Goal: Find contact information: Find contact information

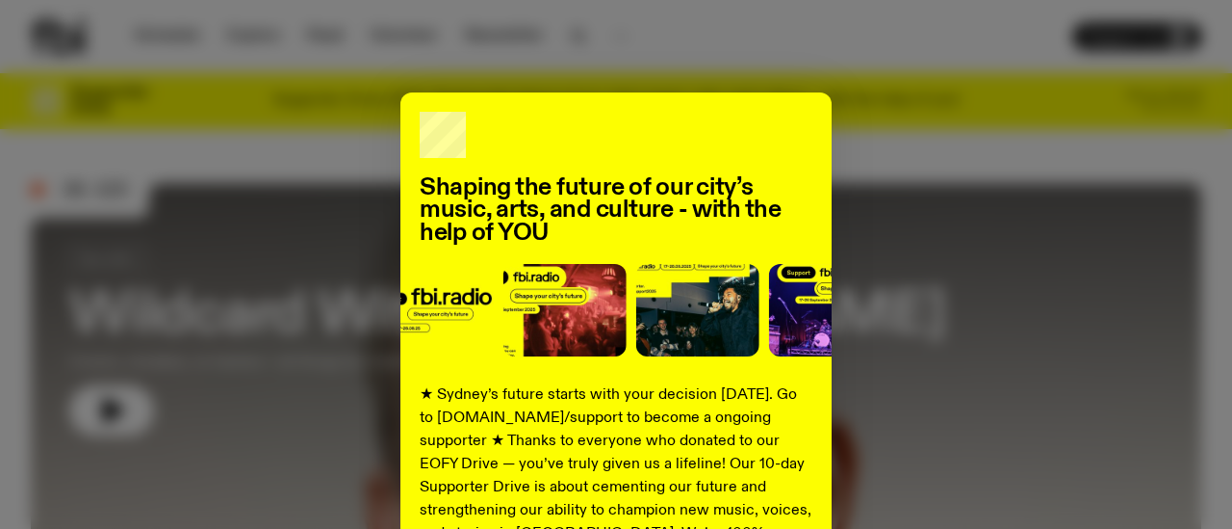
click at [1003, 321] on div "Shaping the future of our city’s music, arts, and culture - with the help of YO…" at bounding box center [616, 487] width 1171 height 791
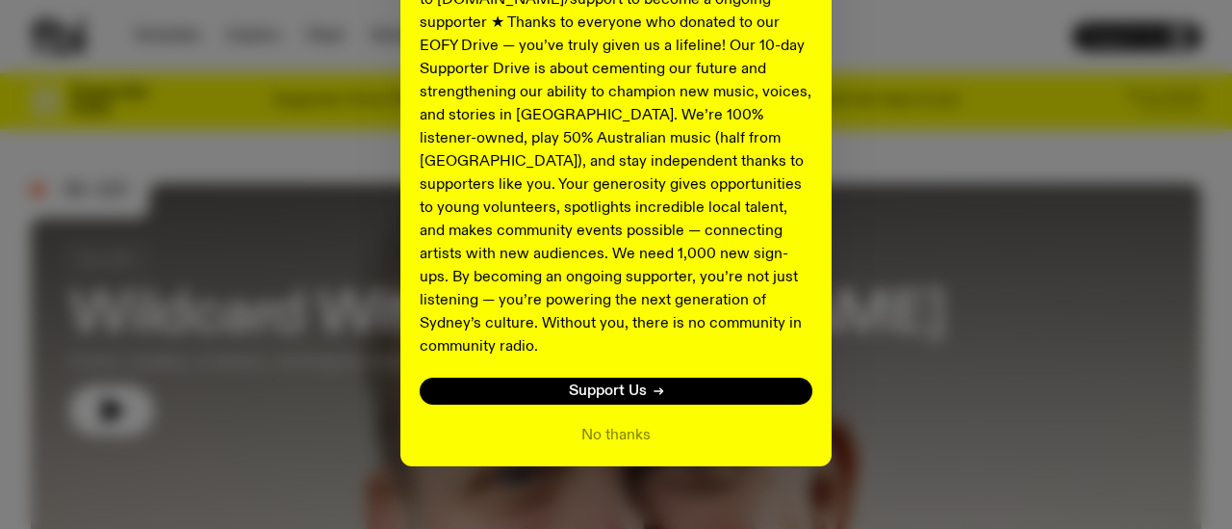
scroll to position [424, 0]
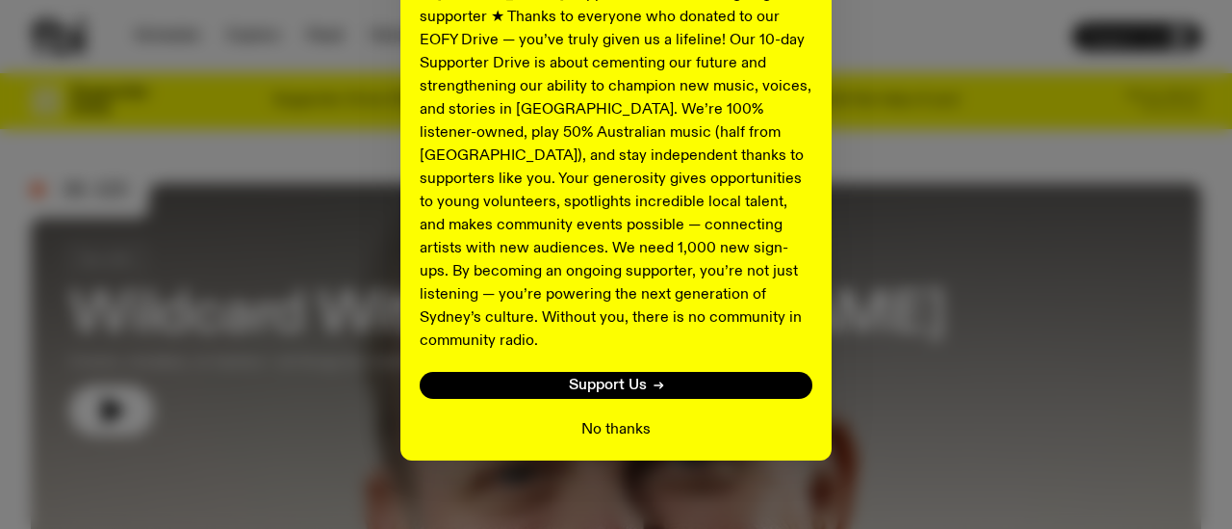
click at [646, 418] on button "No thanks" at bounding box center [615, 429] width 69 height 23
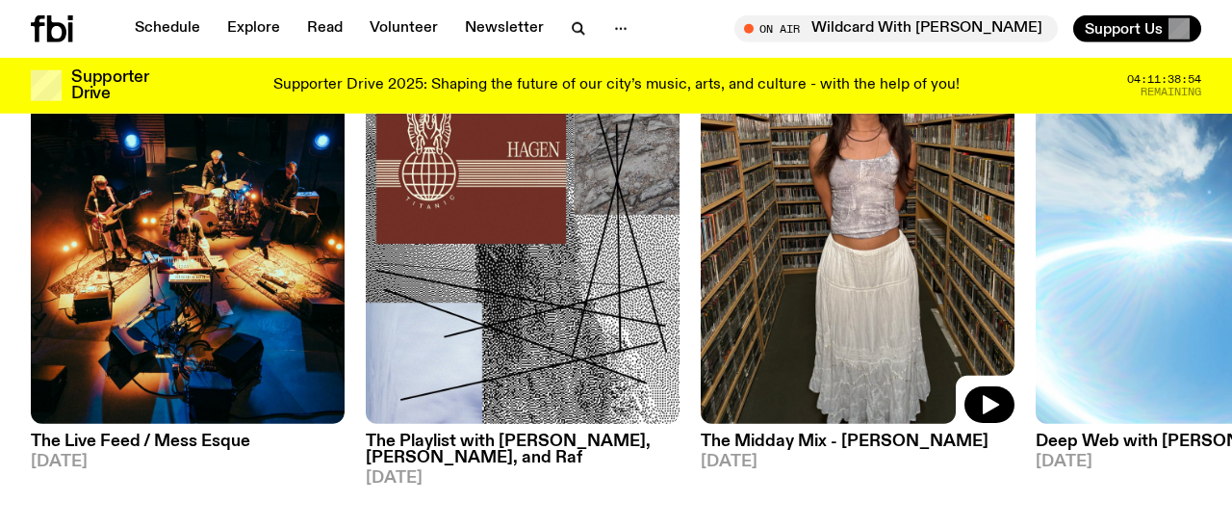
scroll to position [993, 0]
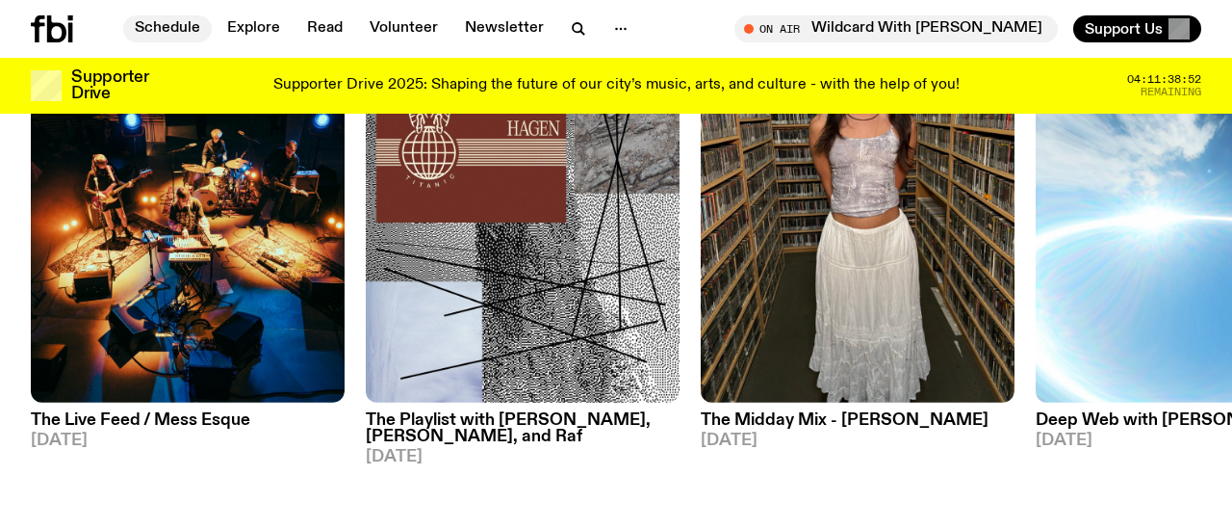
click at [144, 28] on link "Schedule" at bounding box center [167, 28] width 89 height 27
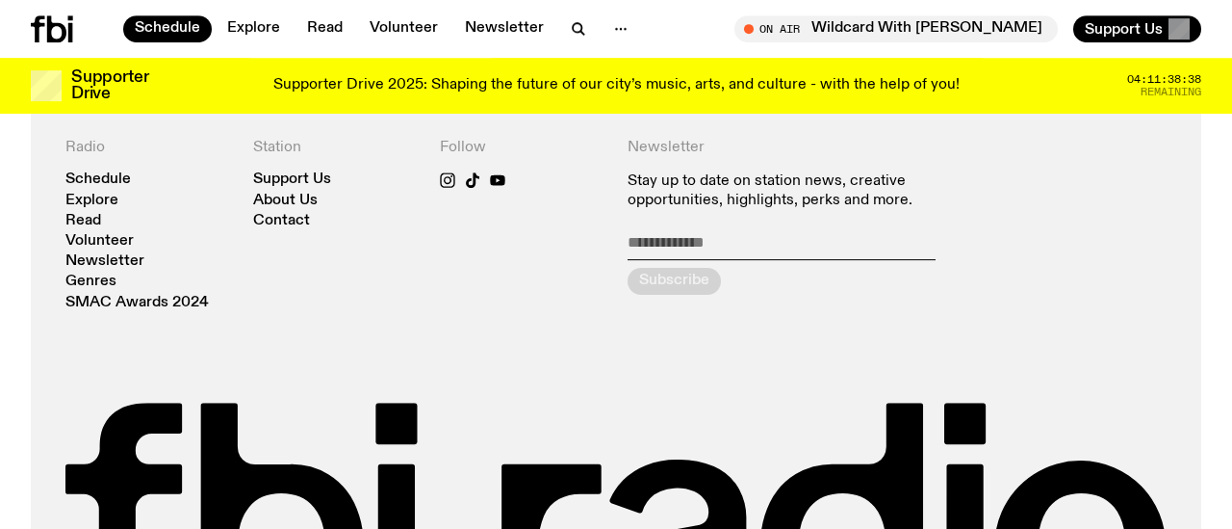
scroll to position [1498, 0]
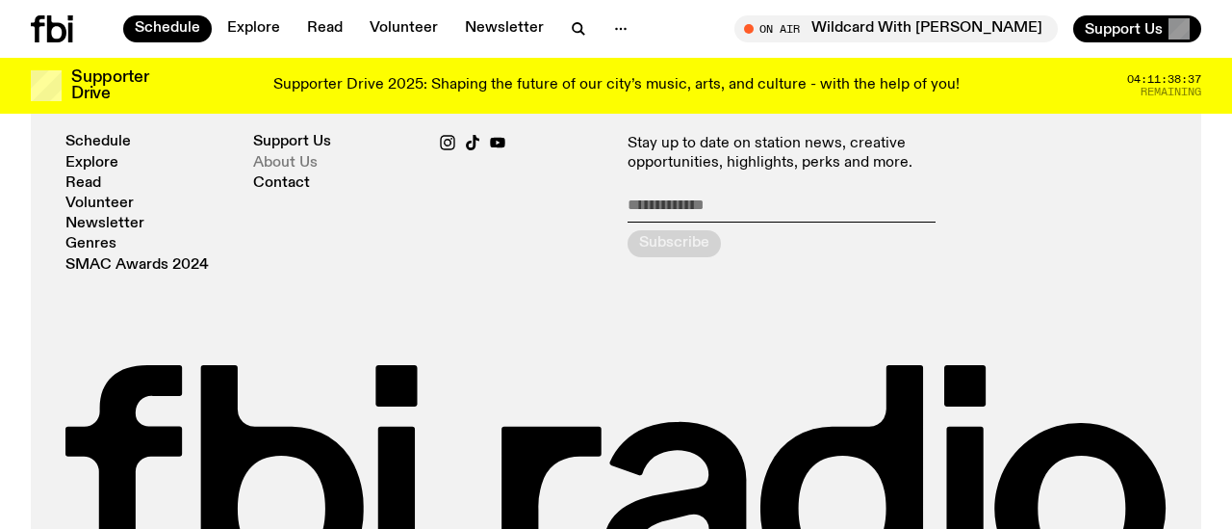
click at [295, 156] on link "About Us" at bounding box center [285, 163] width 65 height 14
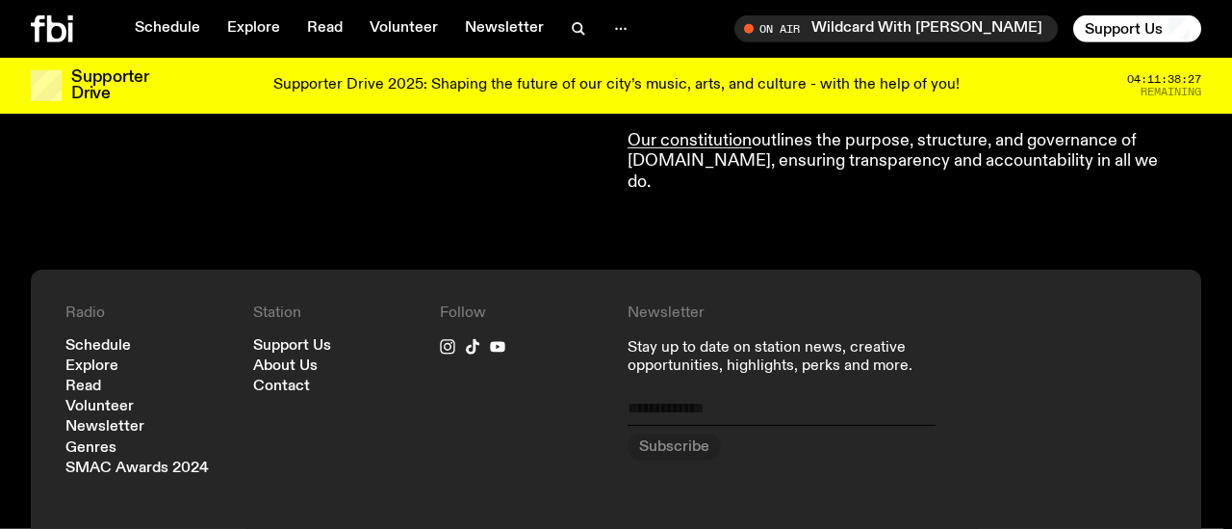
scroll to position [2099, 0]
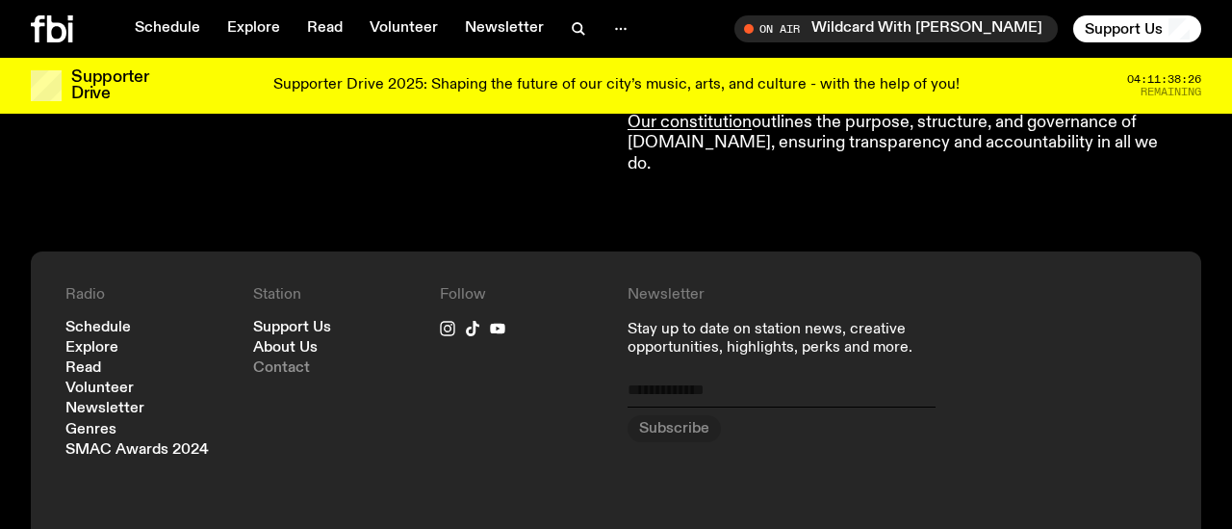
click at [283, 361] on link "Contact" at bounding box center [281, 368] width 57 height 14
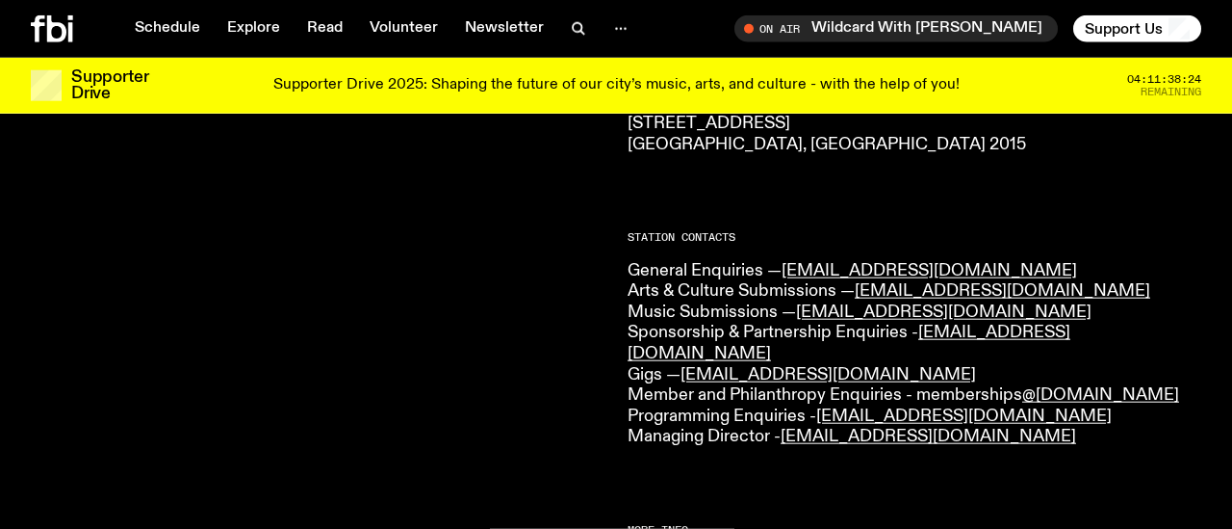
scroll to position [494, 0]
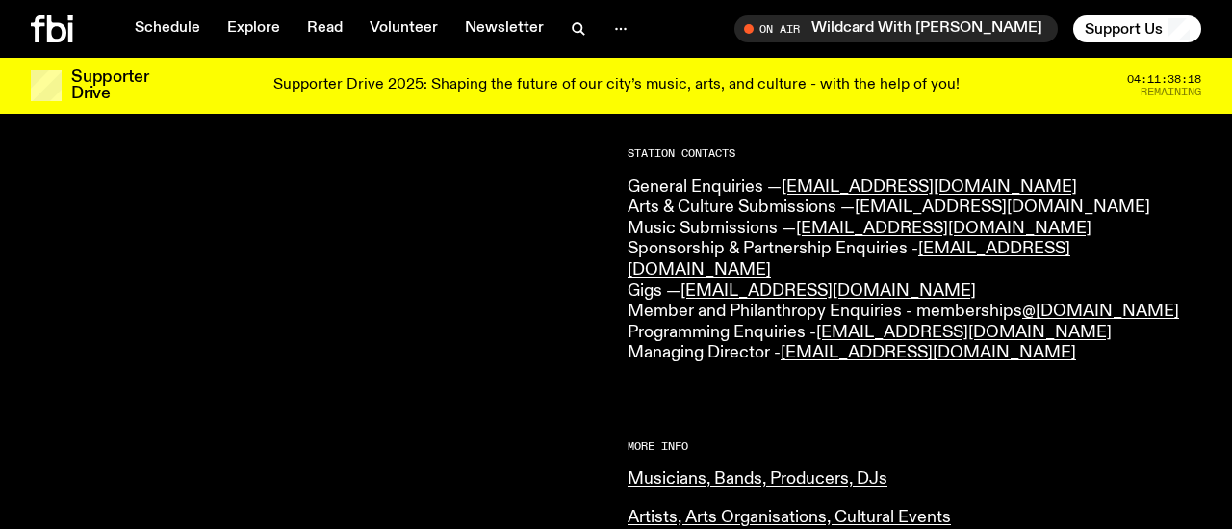
click at [984, 205] on link "[EMAIL_ADDRESS][DOMAIN_NAME]" at bounding box center [1003, 206] width 296 height 17
